Goal: Task Accomplishment & Management: Manage account settings

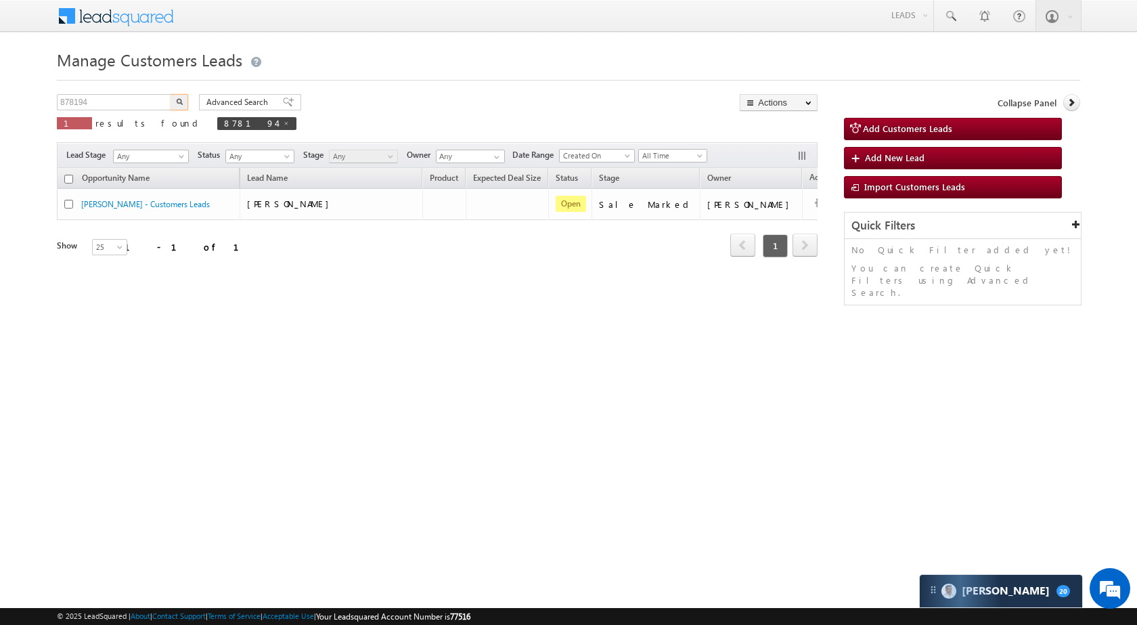
click at [120, 95] on input "878194" at bounding box center [115, 102] width 116 height 16
click at [181, 98] on img "button" at bounding box center [179, 101] width 7 height 7
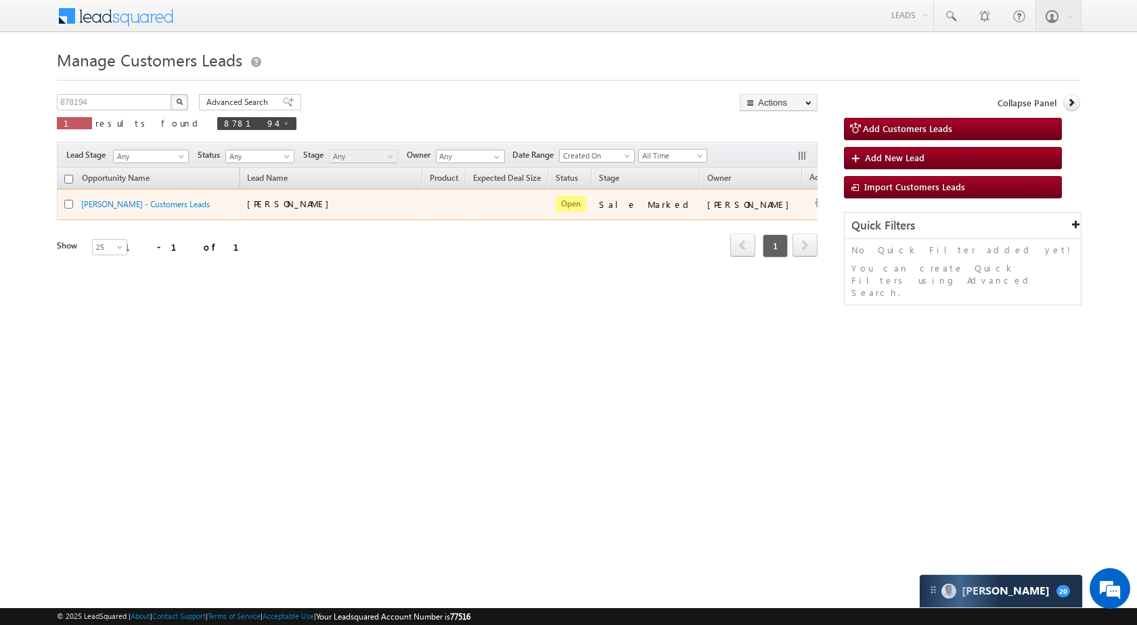
click at [802, 199] on td "Edit Change Owner Change Stage Add Activity Add Task Delete" at bounding box center [830, 204] width 56 height 31
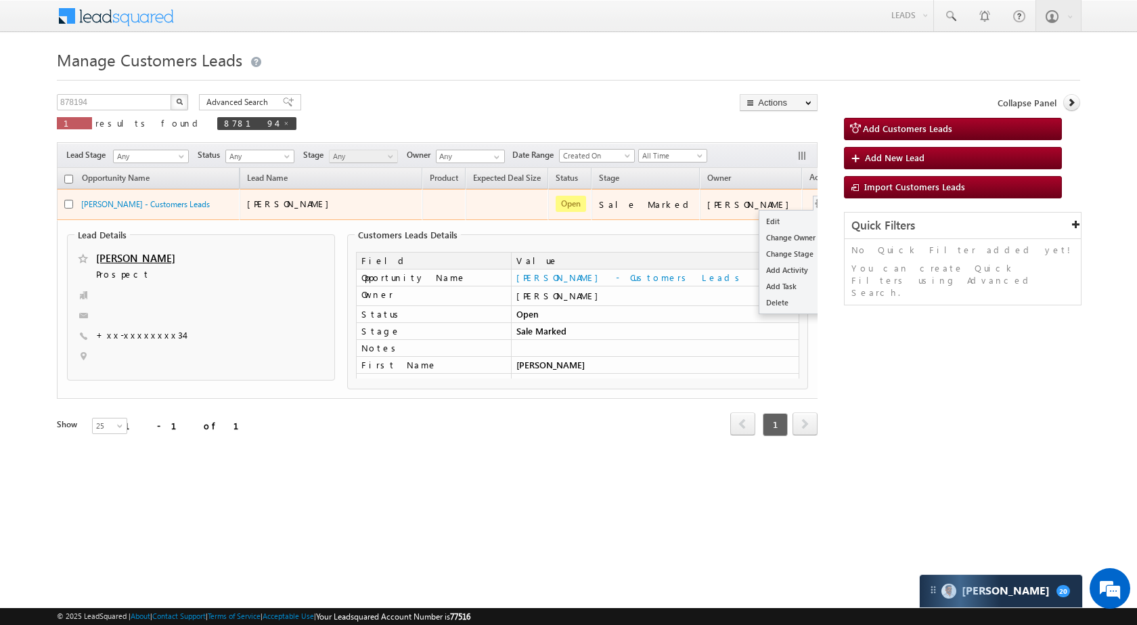
click at [814, 201] on button "button" at bounding box center [821, 204] width 14 height 14
click at [814, 197] on button "button" at bounding box center [821, 204] width 14 height 14
click at [760, 225] on link "Edit" at bounding box center [794, 221] width 68 height 16
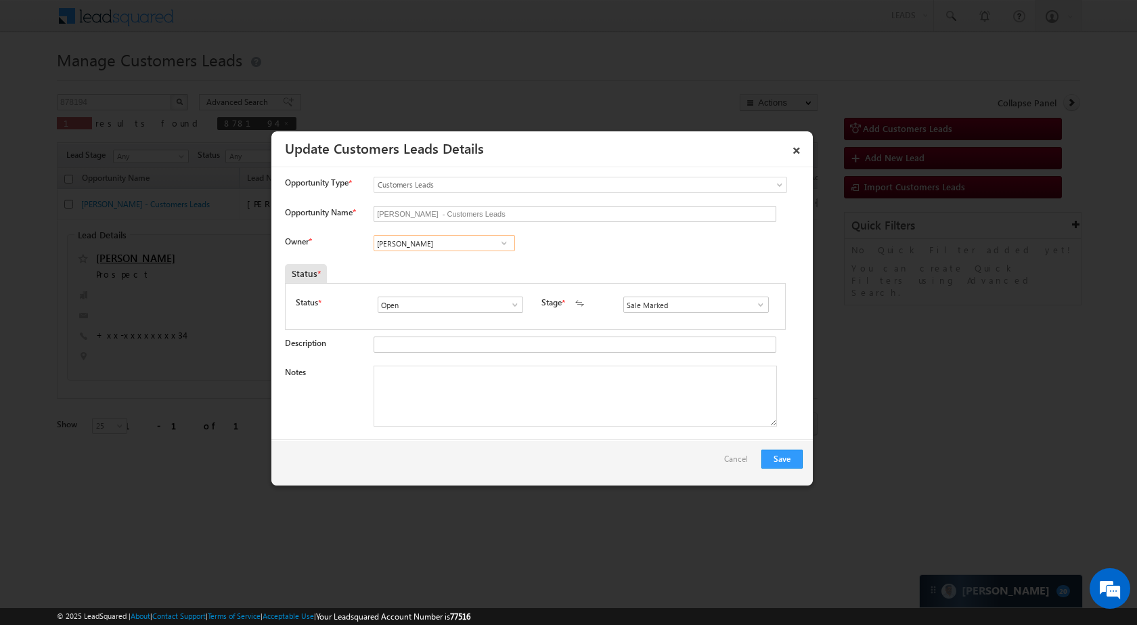
click at [466, 239] on input "[PERSON_NAME]" at bounding box center [445, 243] width 142 height 16
paste input "Sani To"
click at [466, 266] on span "[EMAIL_ADDRESS][PERSON_NAME][DOMAIN_NAME]" at bounding box center [440, 270] width 122 height 10
type input "[PERSON_NAME]"
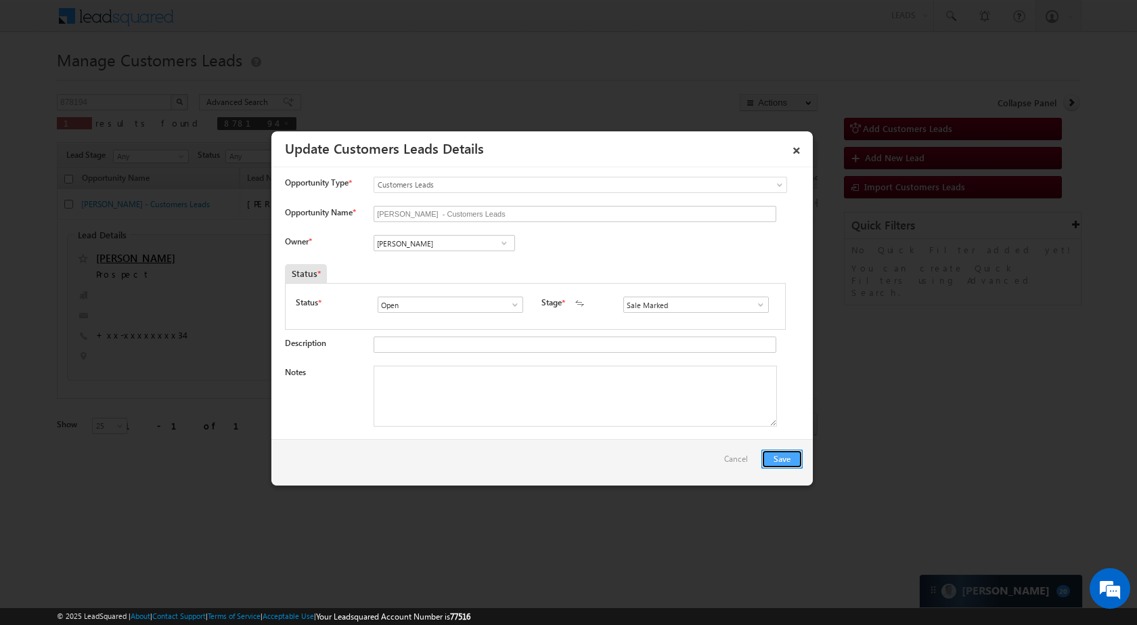
click at [783, 457] on button "Save" at bounding box center [782, 459] width 41 height 19
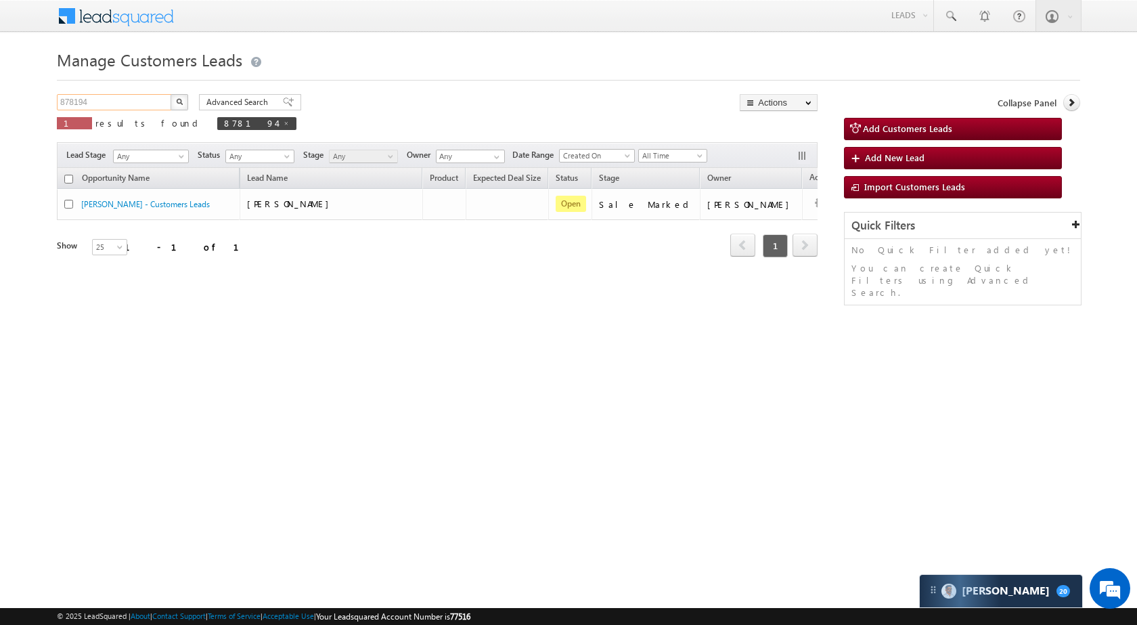
click at [109, 101] on input "878194" at bounding box center [115, 102] width 116 height 16
paste input "50029"
click at [183, 93] on div "Manage Customers Leads Customers Leads updated successfully. 850029 X 1 results…" at bounding box center [569, 214] width 1024 height 339
click at [181, 95] on button "button" at bounding box center [180, 102] width 18 height 16
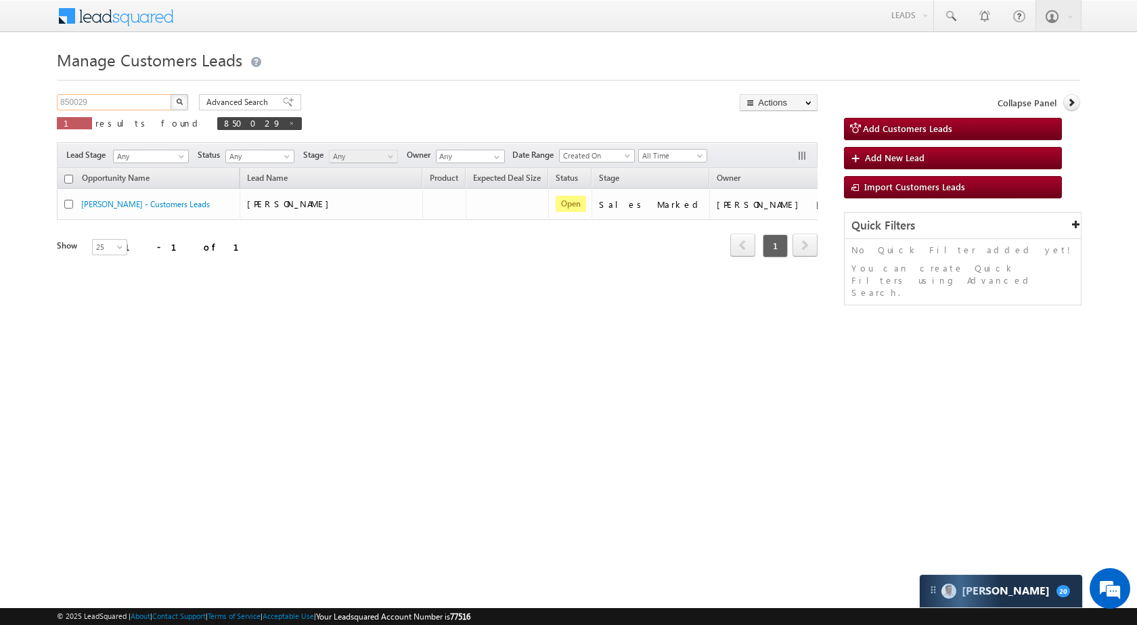
click at [150, 101] on input "850029" at bounding box center [115, 102] width 116 height 16
paste input "75916"
type input "875916"
click at [184, 103] on button "button" at bounding box center [180, 102] width 18 height 16
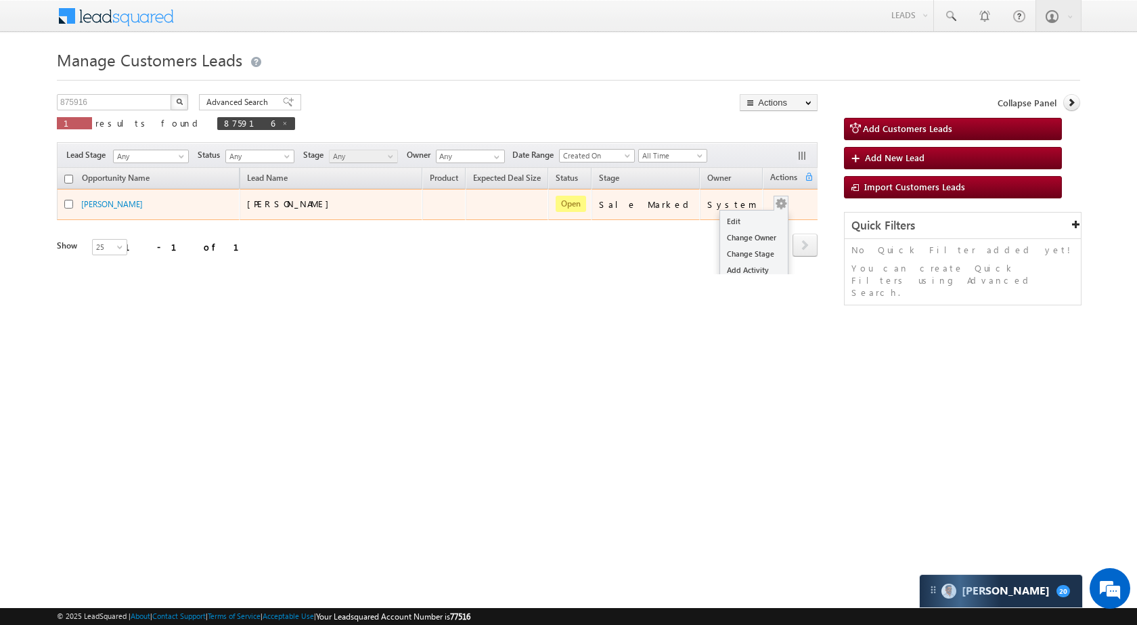
click at [776, 200] on button "button" at bounding box center [782, 204] width 14 height 14
click at [775, 192] on td "Edit Change Owner Change Stage Add Activity Add Task Delete" at bounding box center [791, 204] width 56 height 31
click at [749, 216] on link "Edit" at bounding box center [754, 221] width 68 height 16
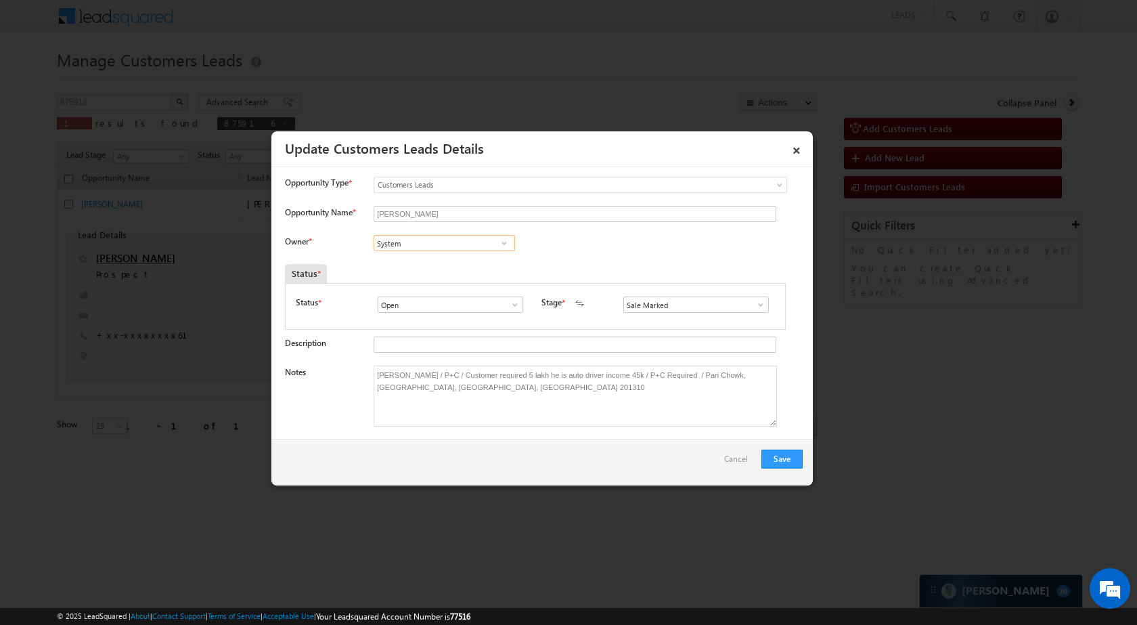
click at [450, 242] on input "System" at bounding box center [445, 243] width 142 height 16
paste input "atya [PERSON_NAME]"
click at [463, 261] on link "[PERSON_NAME] Tiwari [EMAIL_ADDRESS][DOMAIN_NAME]" at bounding box center [445, 264] width 142 height 26
type input "[PERSON_NAME]"
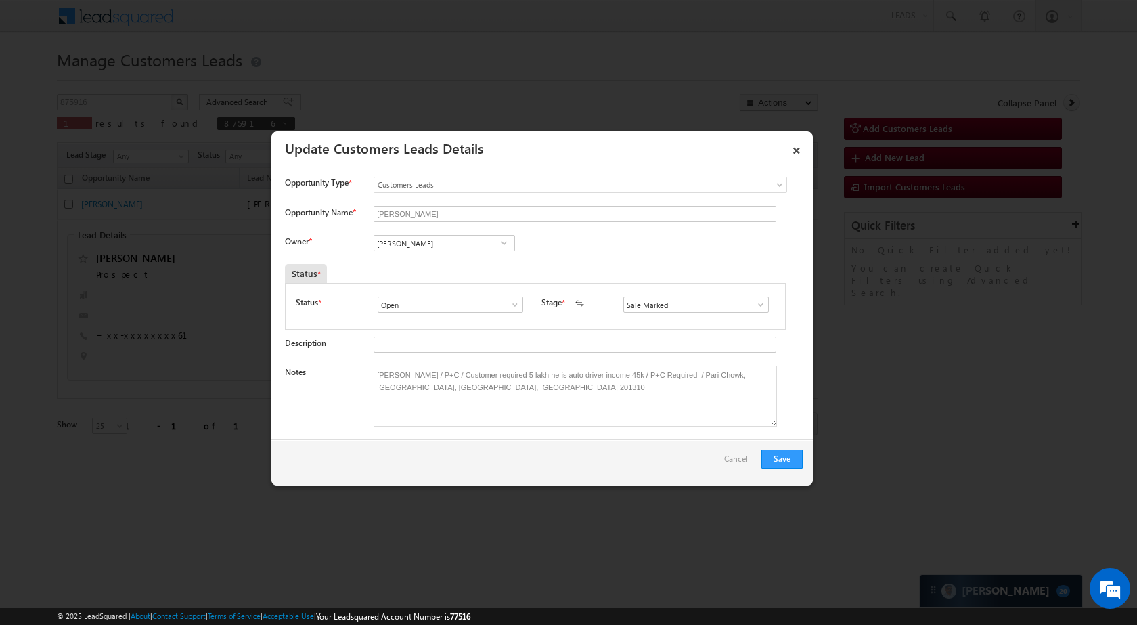
click at [806, 456] on div "Save Cancel" at bounding box center [542, 462] width 542 height 46
click at [770, 461] on button "Save" at bounding box center [782, 459] width 41 height 19
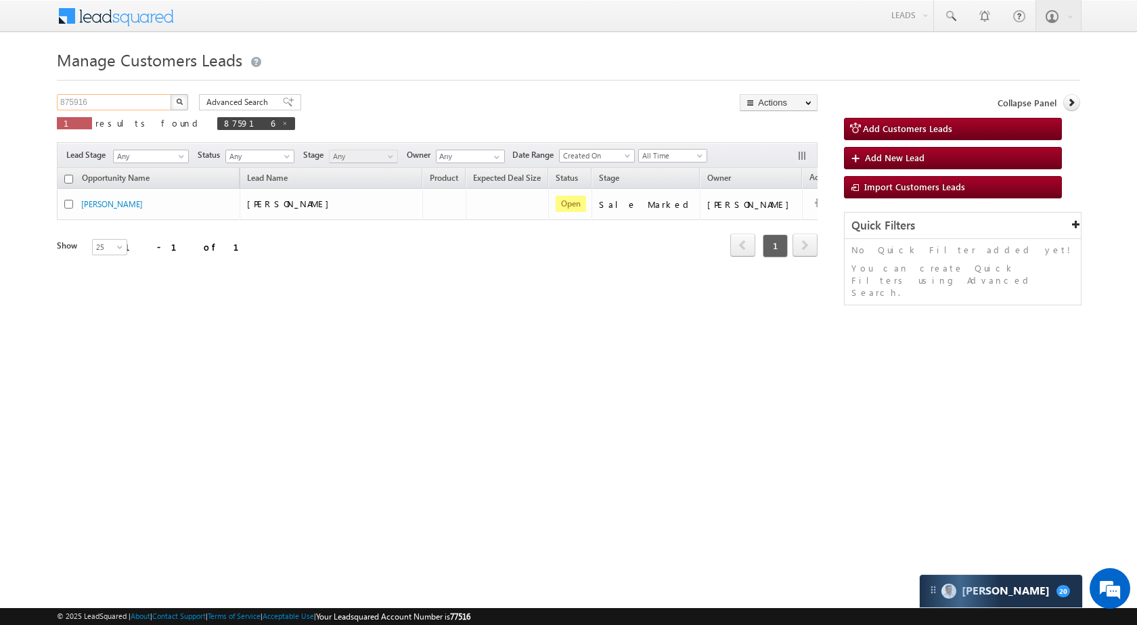
click at [150, 104] on input "875916" at bounding box center [115, 102] width 116 height 16
paste input "84917"
click at [176, 104] on img "button" at bounding box center [179, 101] width 7 height 7
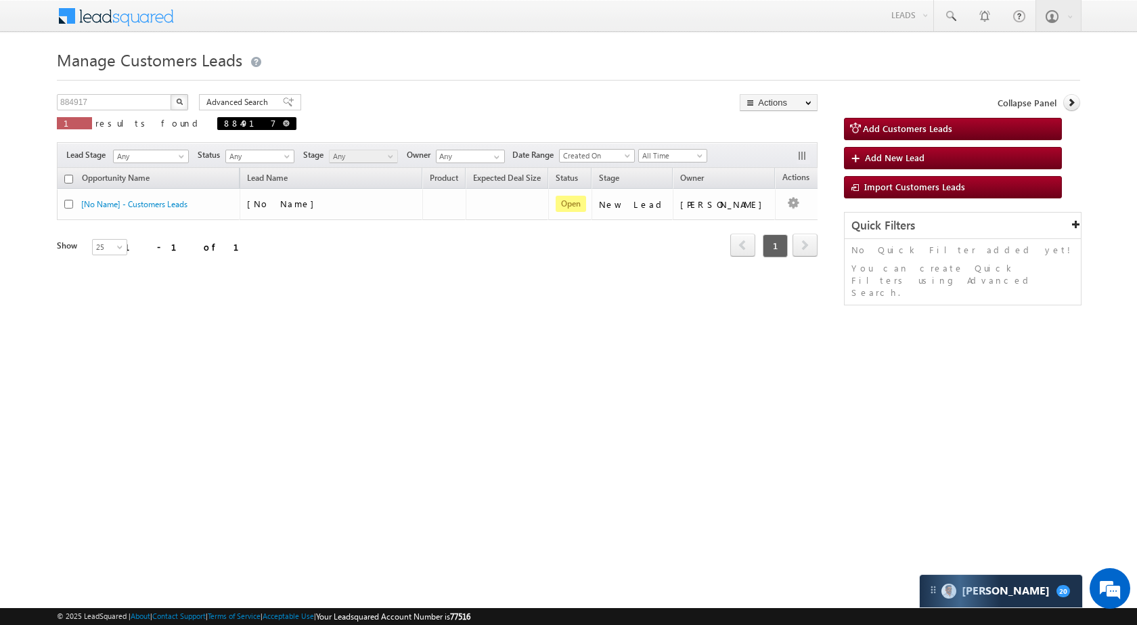
click at [283, 120] on span at bounding box center [286, 123] width 7 height 7
type input "Search Customers Leads"
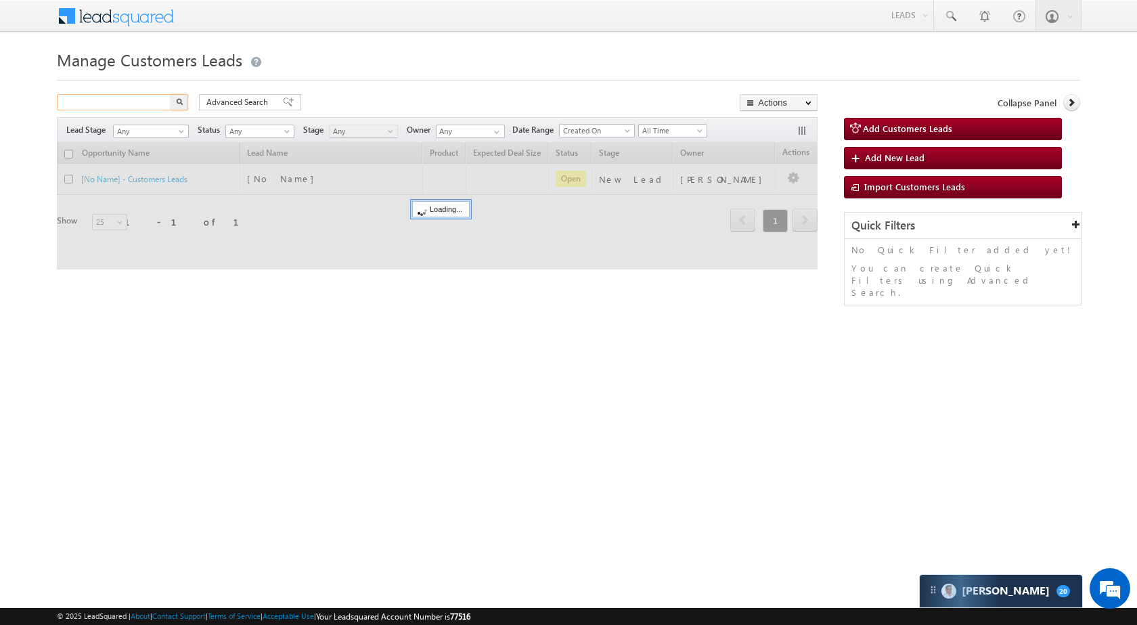
click at [138, 104] on input "text" at bounding box center [115, 102] width 116 height 16
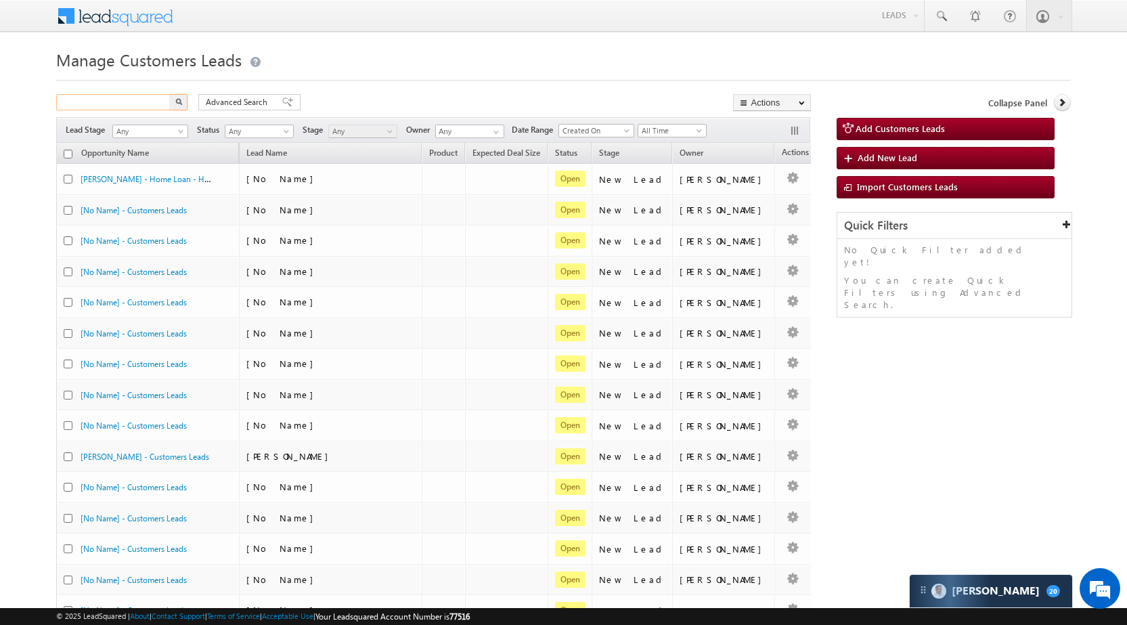
paste input "848102"
type input "848102"
click at [181, 104] on img "button" at bounding box center [178, 101] width 7 height 7
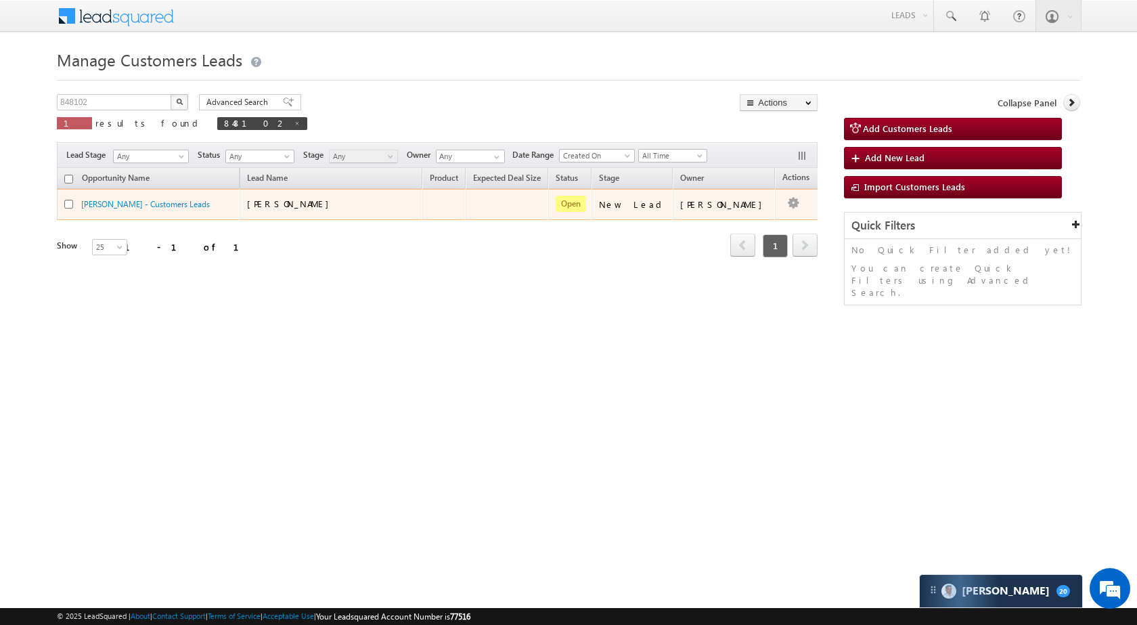
click at [781, 202] on td "Edit Change Owner Change Stage Add Activity Add Task Delete" at bounding box center [803, 204] width 56 height 31
click at [754, 217] on link "Edit" at bounding box center [767, 221] width 68 height 16
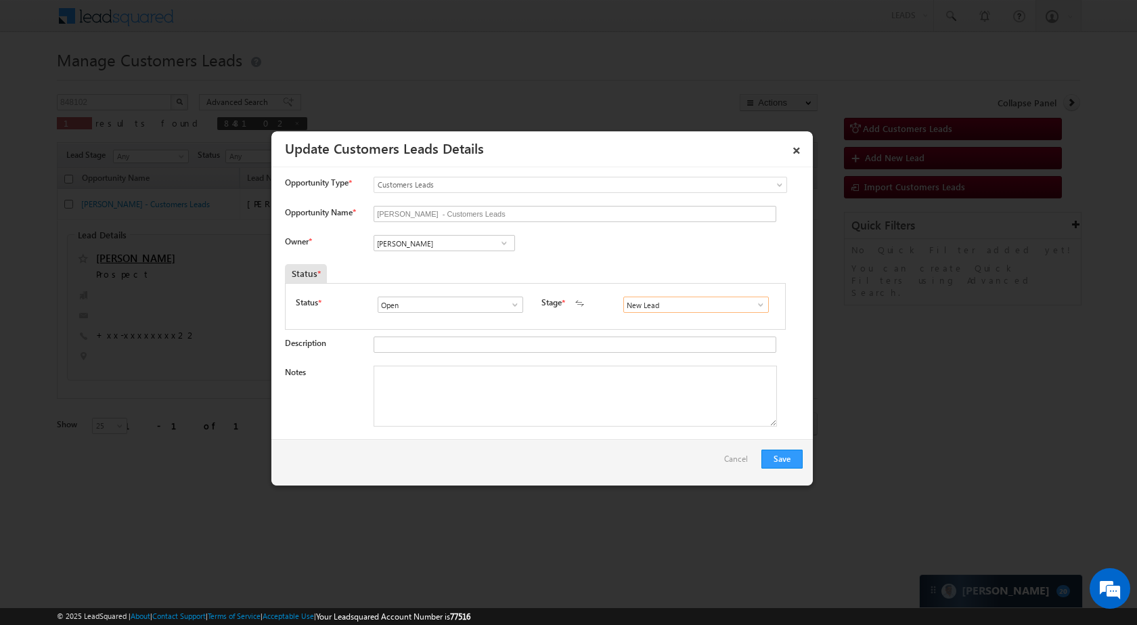
click at [665, 306] on input "New Lead" at bounding box center [697, 305] width 146 height 16
click at [463, 248] on input "[PERSON_NAME]" at bounding box center [445, 243] width 142 height 16
paste input "Arnav Pathak"
click at [463, 271] on span "arnav.pathak@sgrlimited.in" at bounding box center [440, 270] width 122 height 10
type input "Arnav Pathak"
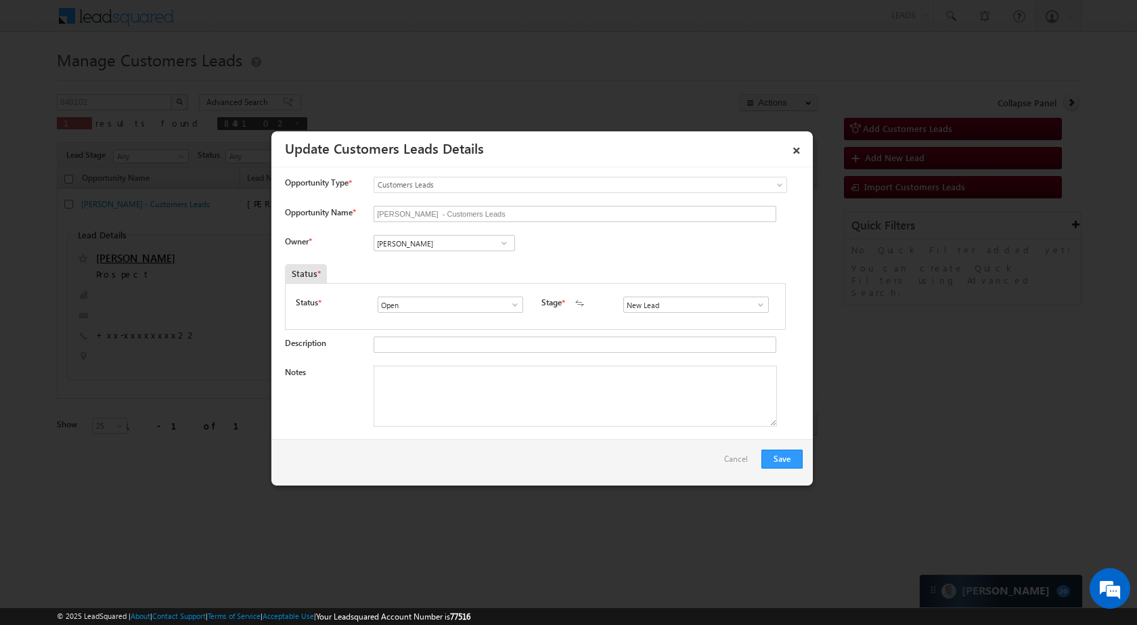
click at [756, 305] on span at bounding box center [761, 304] width 14 height 11
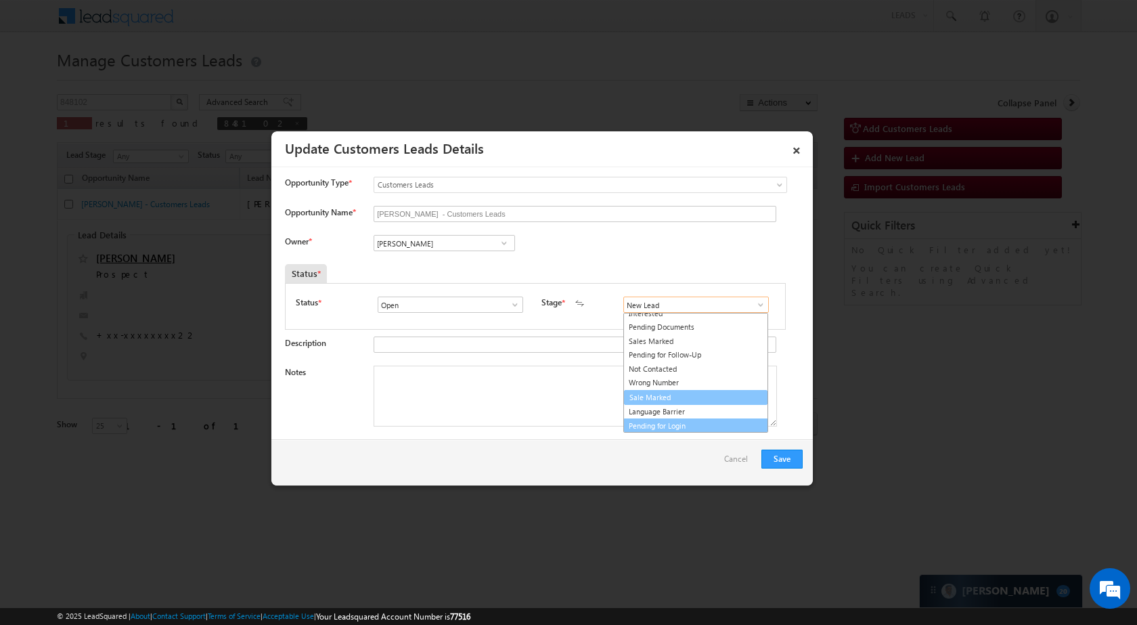
scroll to position [20, 0]
click at [670, 395] on link "Sale Marked" at bounding box center [696, 398] width 145 height 16
type input "Sale Marked"
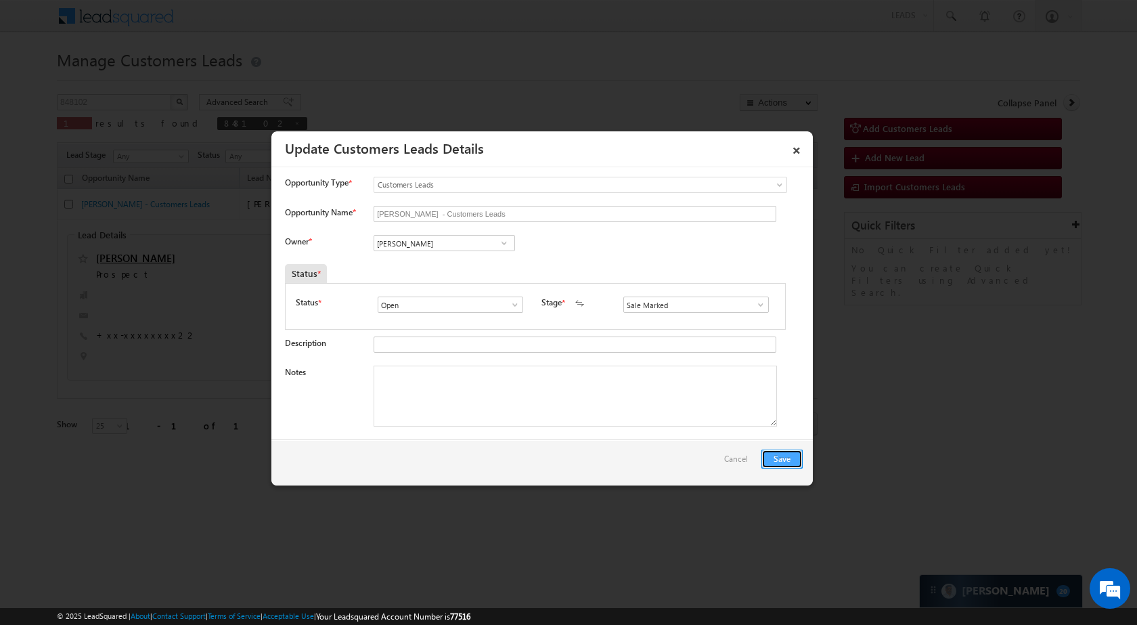
click at [787, 454] on button "Save" at bounding box center [782, 459] width 41 height 19
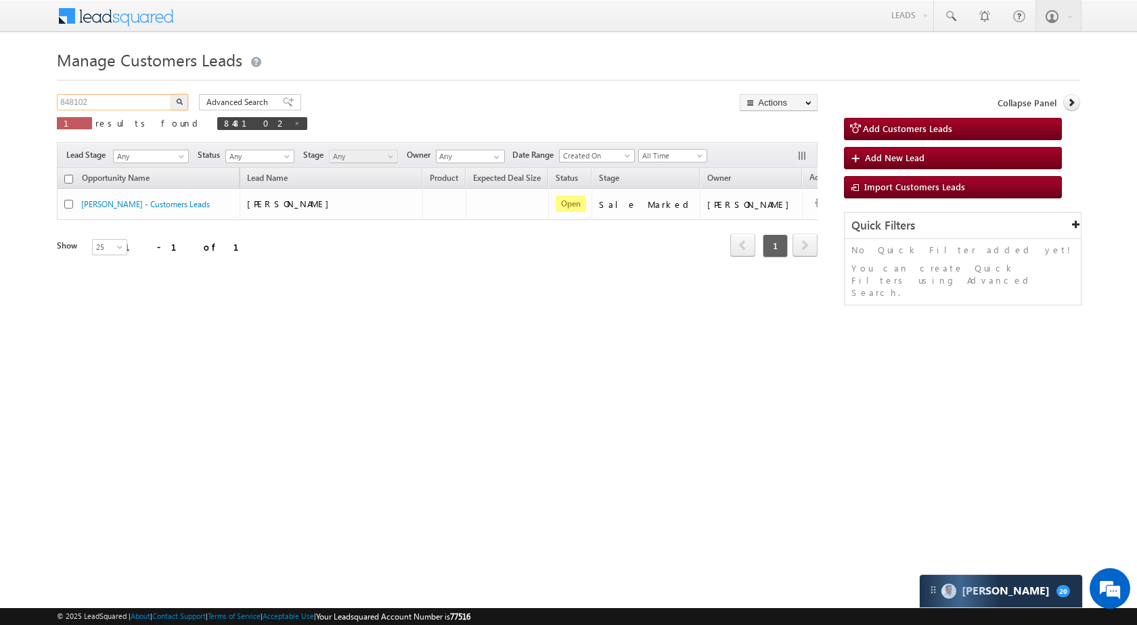
click at [124, 106] on input "848102" at bounding box center [115, 102] width 116 height 16
click at [123, 108] on input "848102" at bounding box center [115, 102] width 116 height 16
paste input "83167"
click at [173, 105] on button "button" at bounding box center [180, 102] width 18 height 16
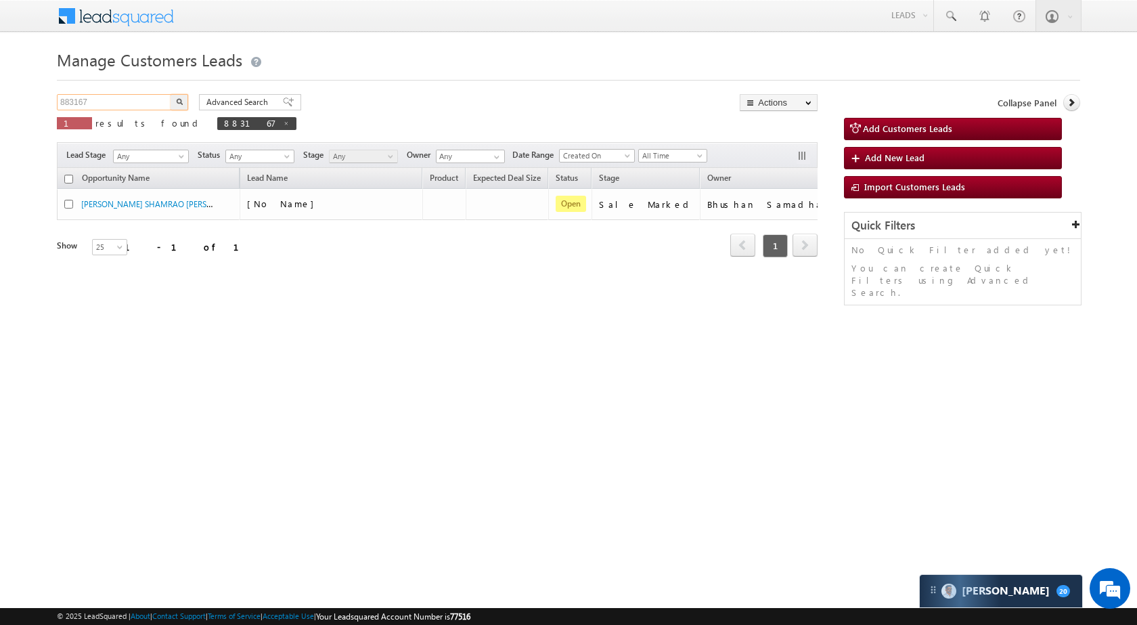
click at [145, 102] on input "883167" at bounding box center [115, 102] width 116 height 16
paste input "202"
click at [176, 106] on button "button" at bounding box center [180, 102] width 18 height 16
click at [119, 106] on input "883202" at bounding box center [115, 102] width 116 height 16
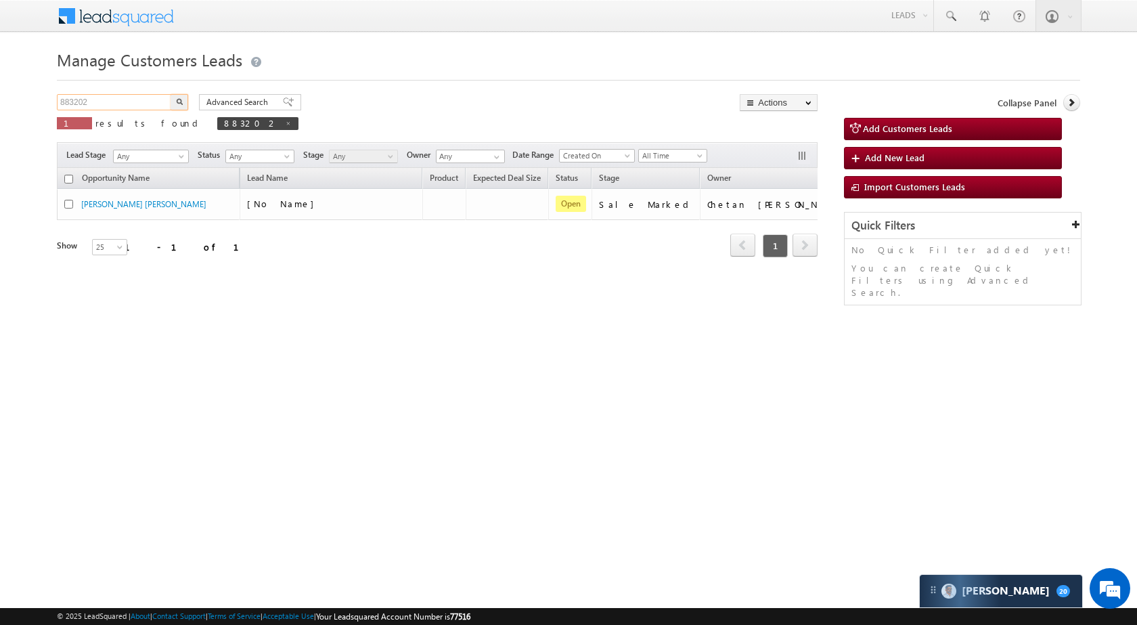
click at [119, 106] on input "883202" at bounding box center [115, 102] width 116 height 16
paste input "235"
click at [177, 102] on img "button" at bounding box center [179, 101] width 7 height 7
click at [116, 106] on input "882352" at bounding box center [115, 102] width 116 height 16
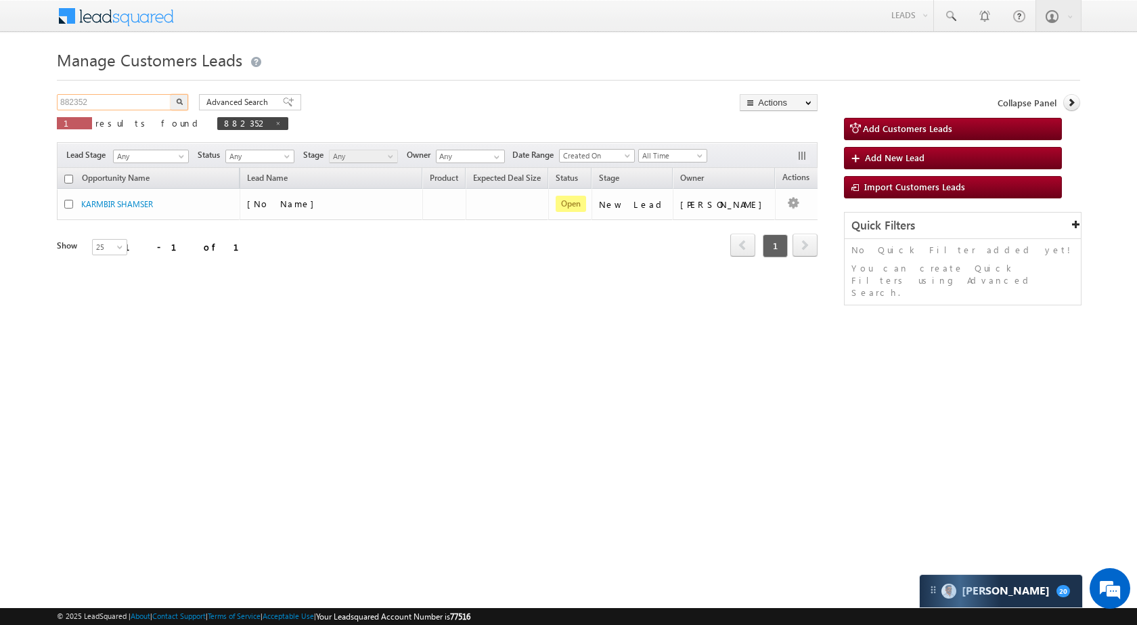
click at [116, 106] on input "882352" at bounding box center [115, 102] width 116 height 16
paste input "60214"
type input "860214"
click at [177, 99] on img "button" at bounding box center [179, 101] width 7 height 7
